Goal: Task Accomplishment & Management: Use online tool/utility

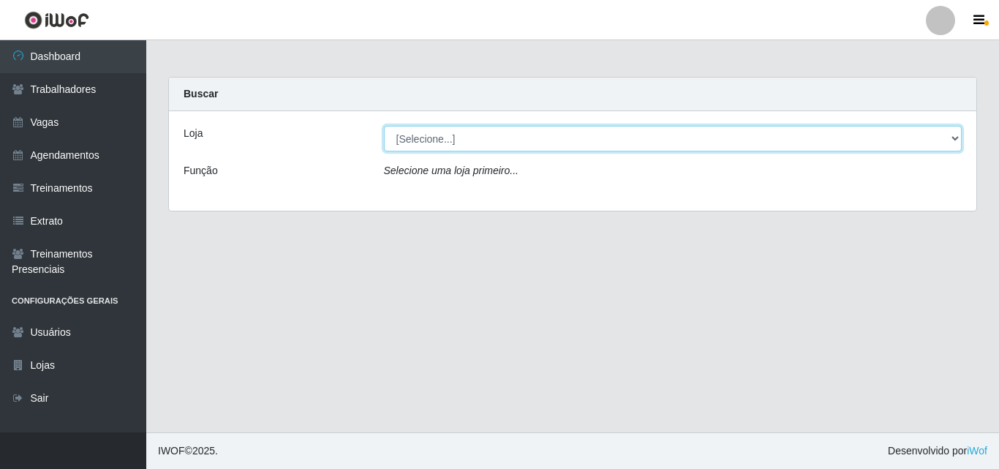
click at [948, 134] on select "[Selecione...] Castelinho Supermercado" at bounding box center [673, 139] width 578 height 26
select select "377"
click at [384, 126] on select "[Selecione...] Castelinho Supermercado" at bounding box center [673, 139] width 578 height 26
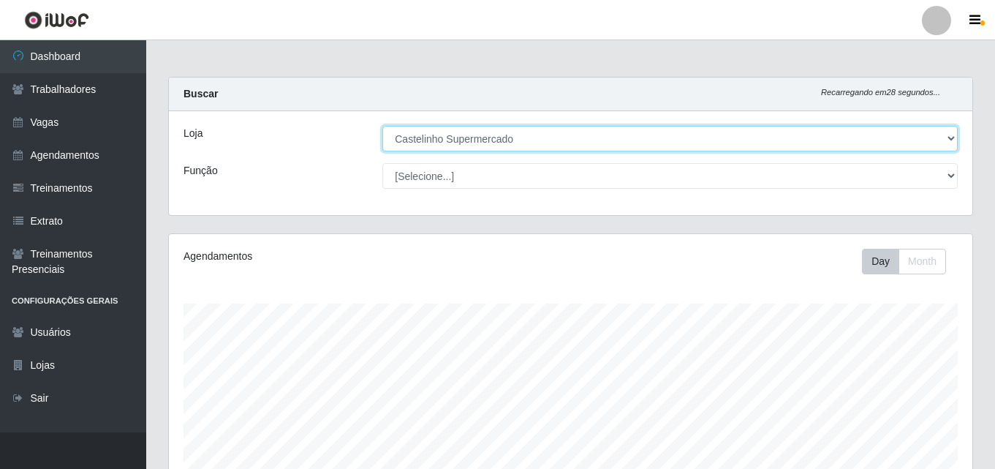
scroll to position [437, 0]
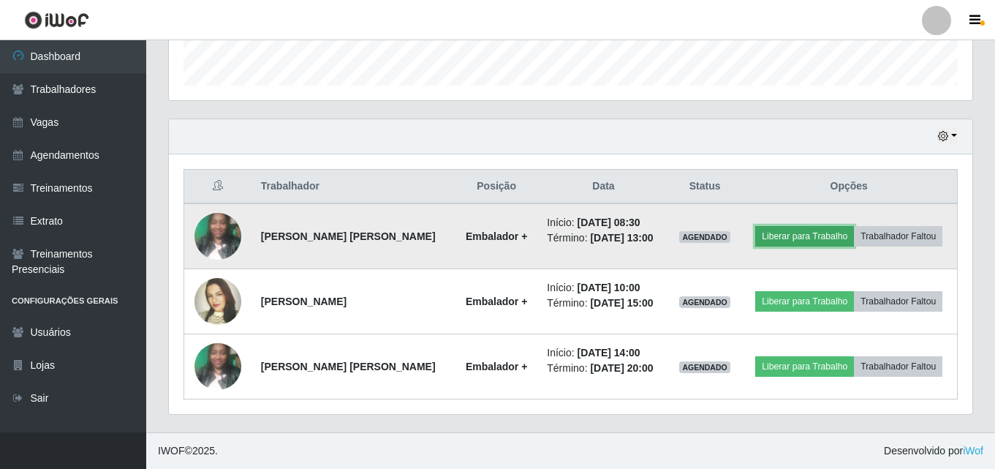
click at [786, 236] on button "Liberar para Trabalho" at bounding box center [804, 236] width 99 height 20
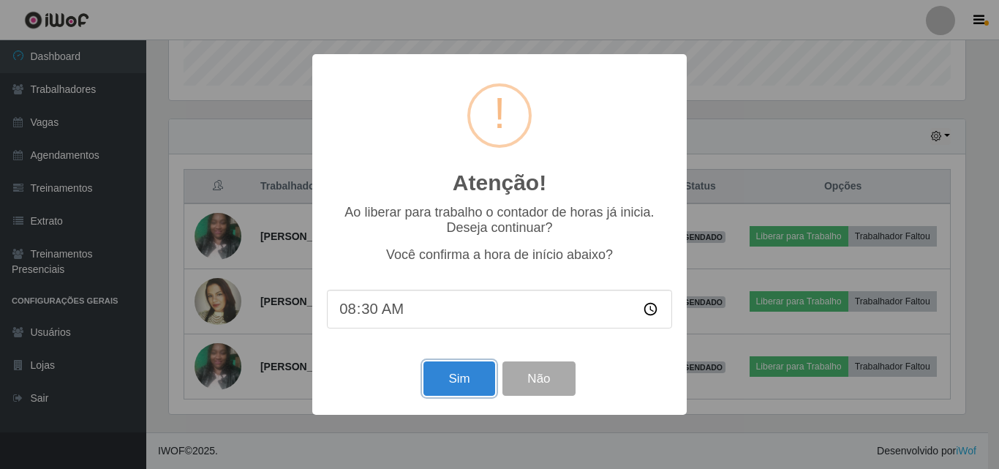
click at [470, 377] on button "Sim" at bounding box center [458, 378] width 71 height 34
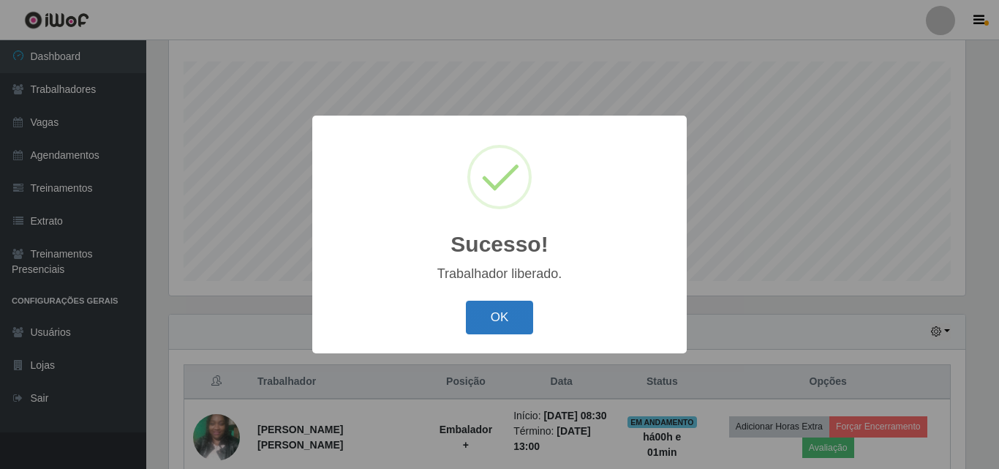
click at [521, 318] on button "OK" at bounding box center [500, 318] width 68 height 34
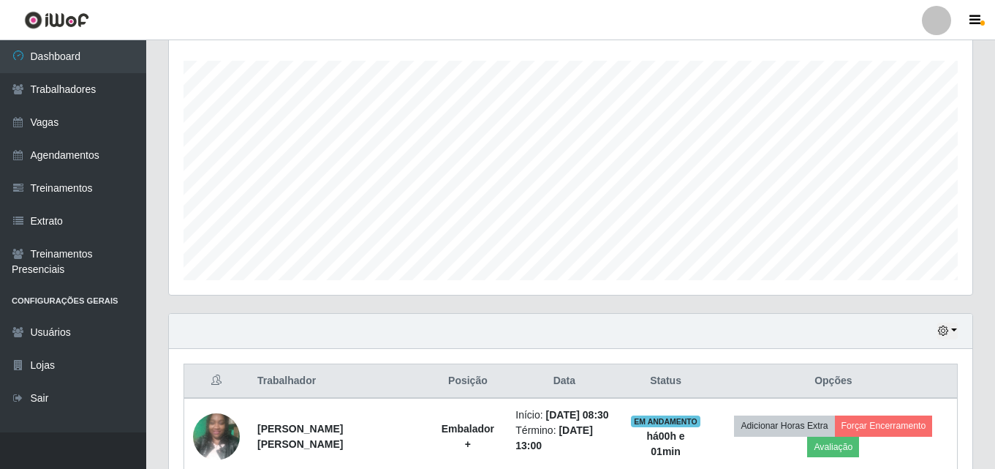
scroll to position [388, 0]
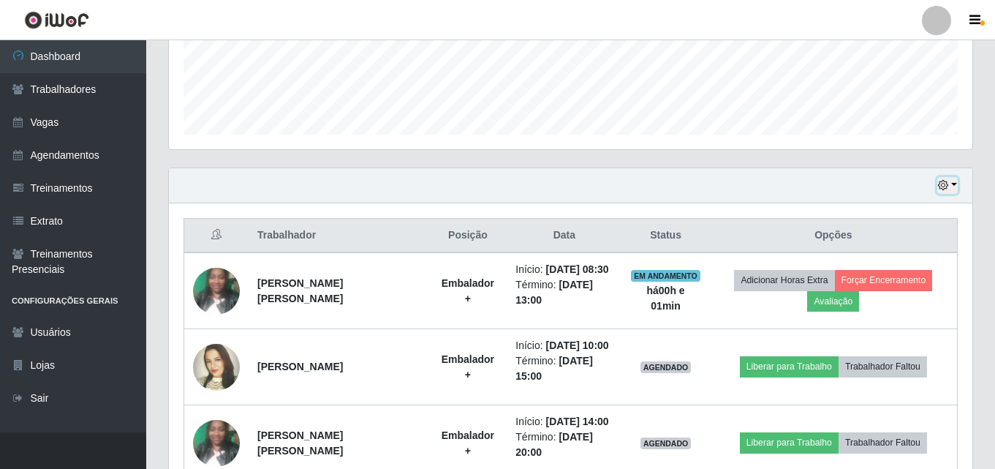
click at [948, 184] on icon "button" at bounding box center [943, 185] width 10 height 10
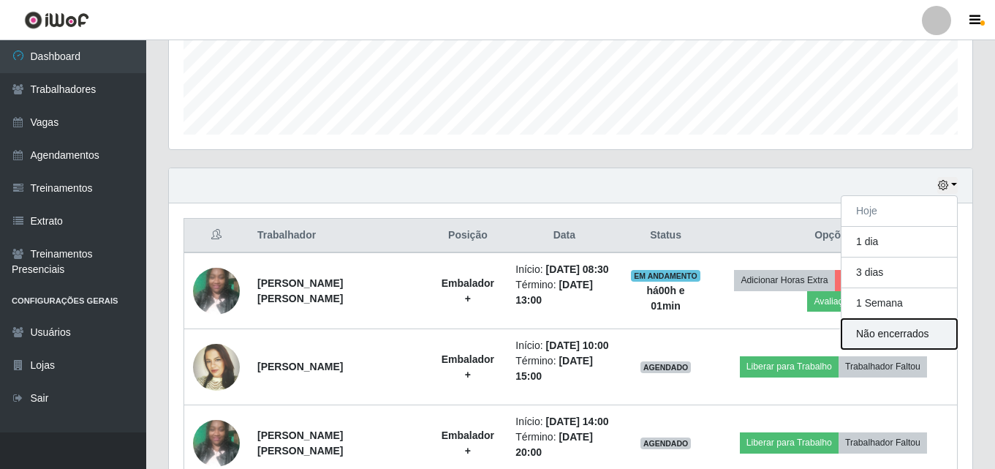
click at [874, 332] on button "Não encerrados" at bounding box center [900, 334] width 116 height 30
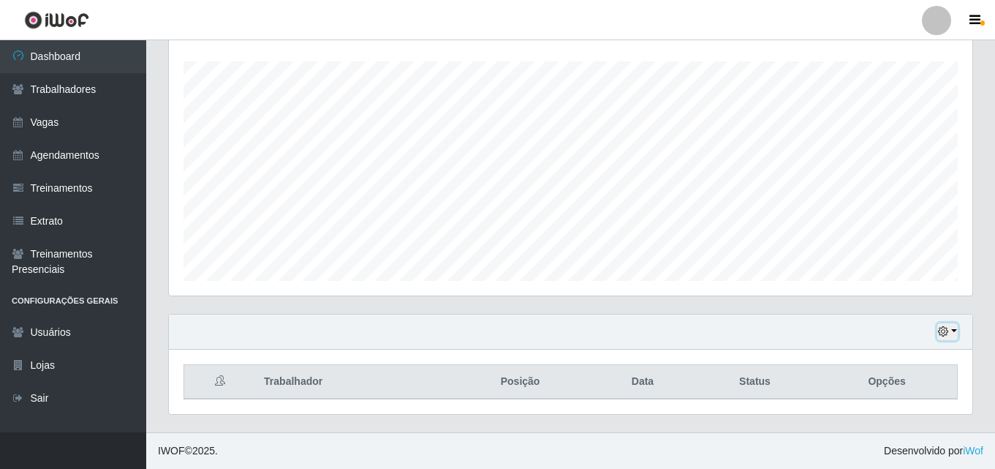
click at [940, 331] on icon "button" at bounding box center [943, 331] width 10 height 10
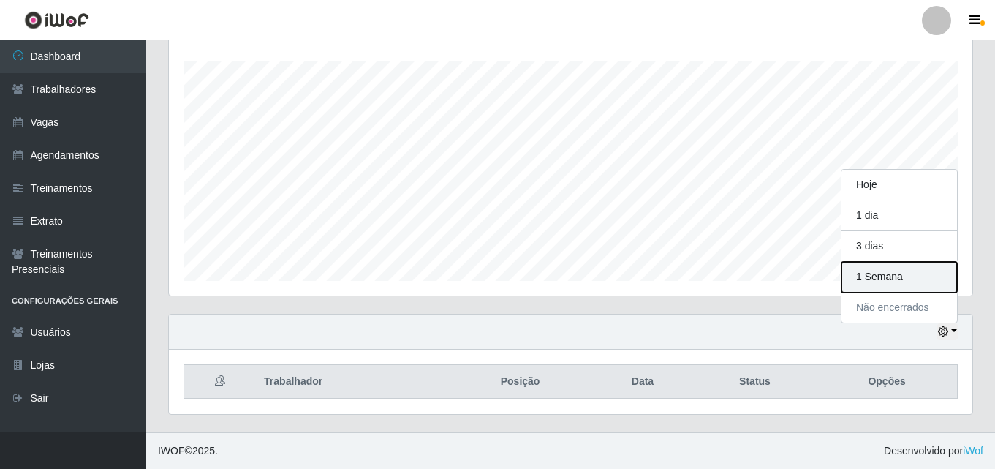
click at [903, 281] on button "1 Semana" at bounding box center [900, 277] width 116 height 31
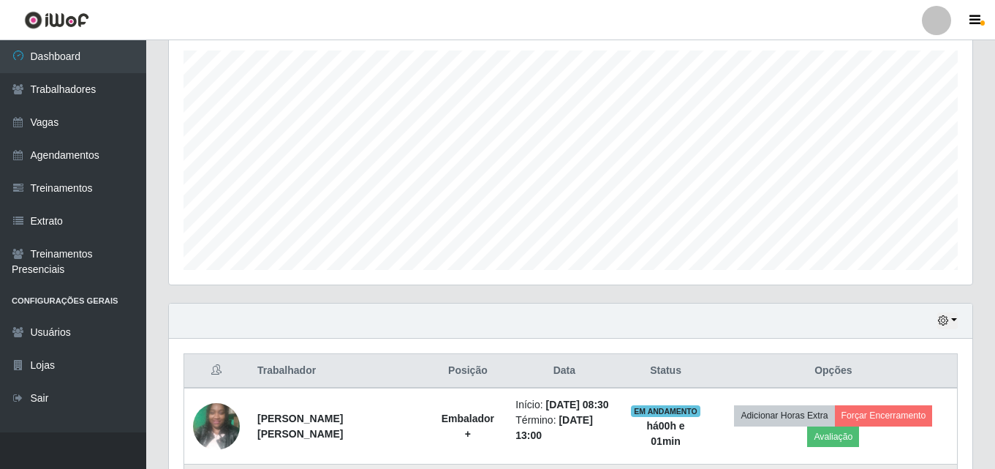
scroll to position [461, 0]
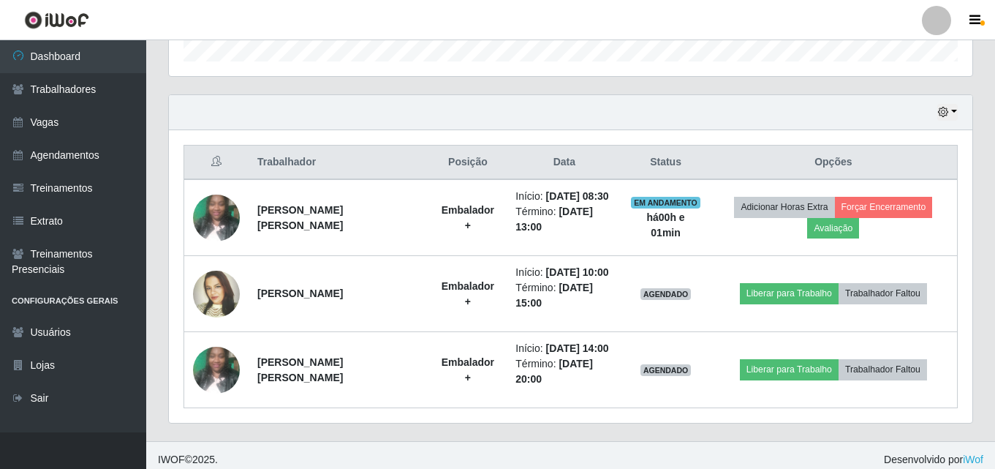
click at [958, 112] on div "Hoje 1 dia 3 dias 1 Semana Não encerrados" at bounding box center [571, 112] width 804 height 35
click at [951, 113] on button "button" at bounding box center [947, 112] width 20 height 17
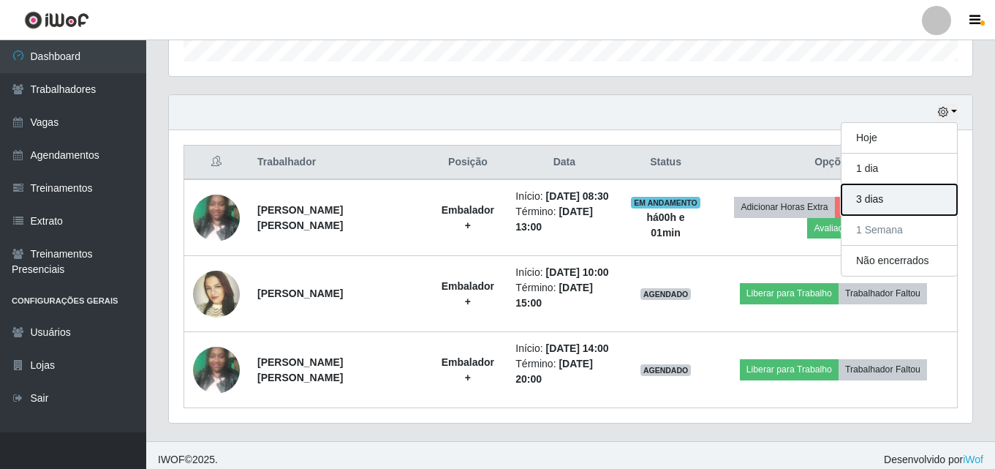
click at [907, 199] on button "3 dias" at bounding box center [900, 199] width 116 height 31
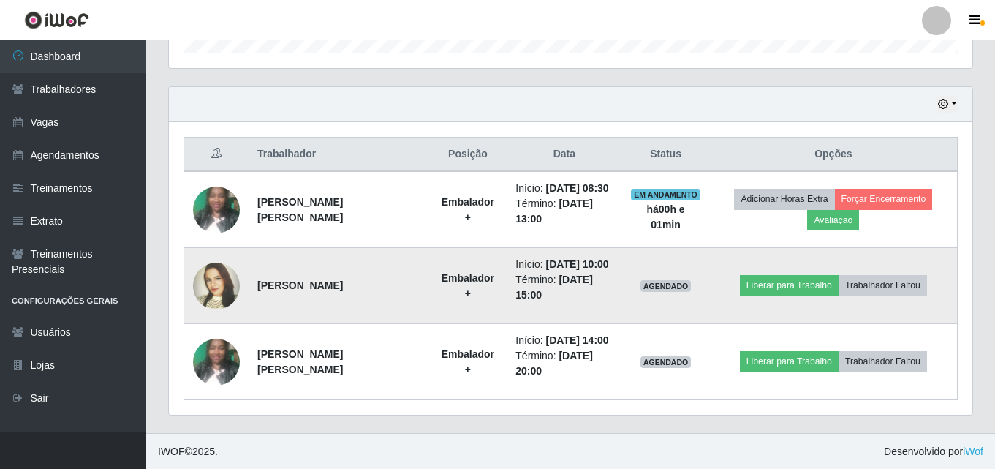
scroll to position [470, 0]
